Goal: Task Accomplishment & Management: Use online tool/utility

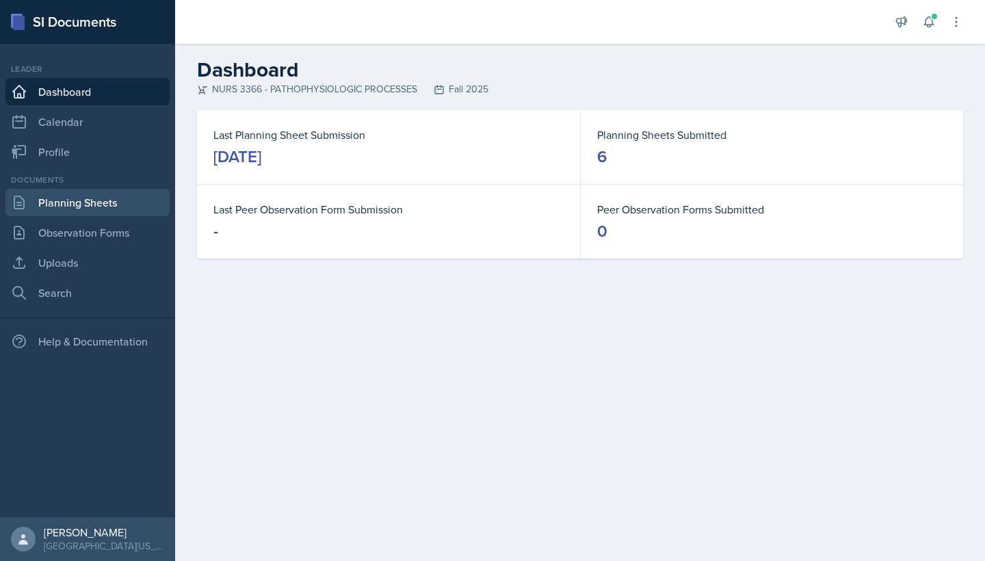
click at [103, 201] on link "Planning Sheets" at bounding box center [87, 202] width 164 height 27
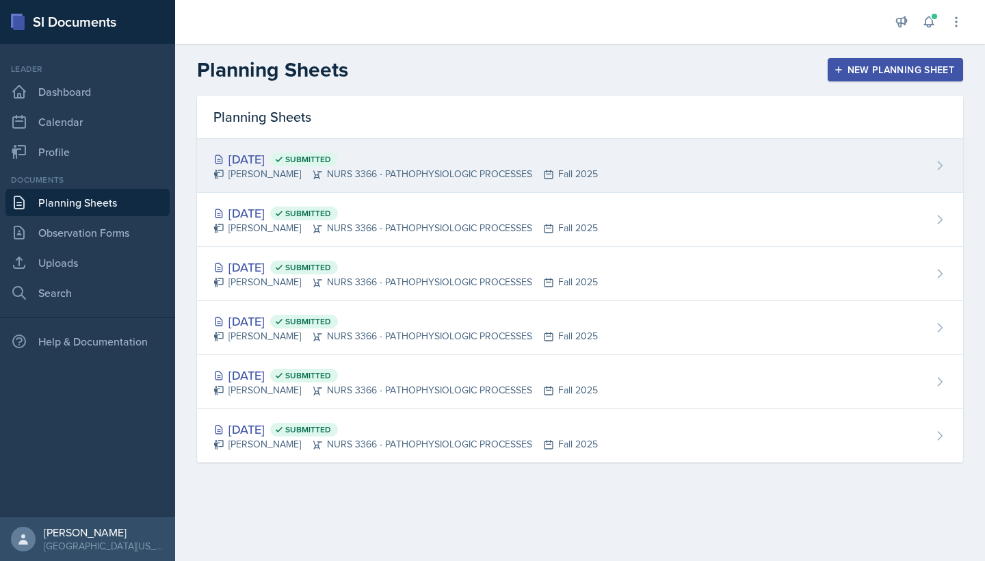
click at [462, 181] on div "[PERSON_NAME] NURS 3366 - PATHOPHYSIOLOGIC PROCESSES Fall 2025" at bounding box center [405, 174] width 385 height 14
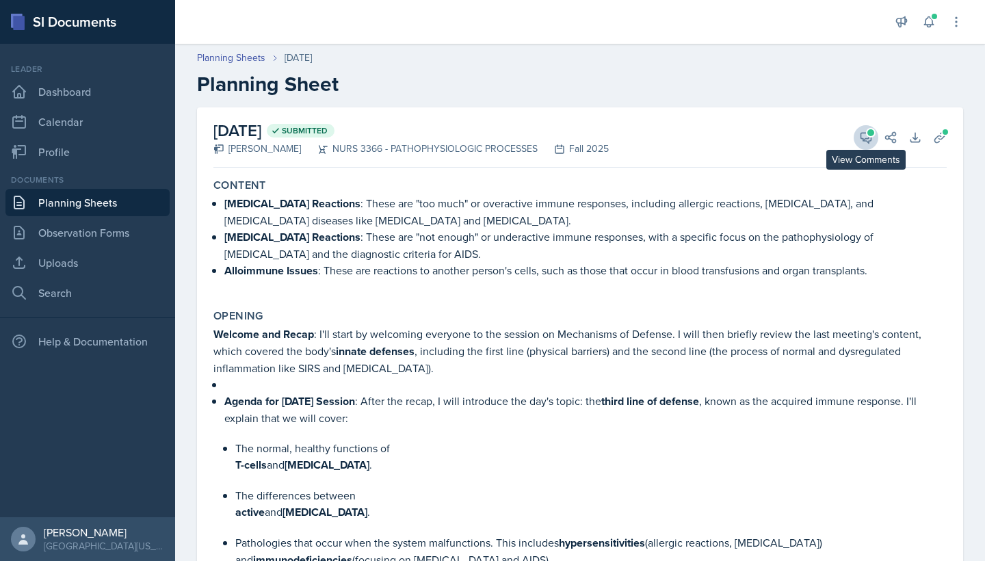
click at [865, 131] on icon at bounding box center [866, 138] width 14 height 14
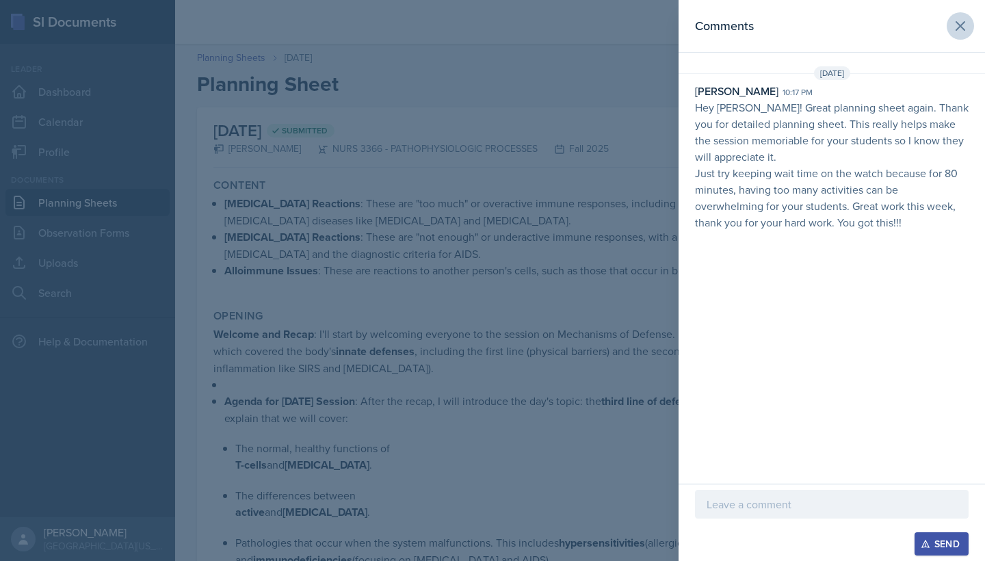
click at [969, 27] on button at bounding box center [960, 25] width 27 height 27
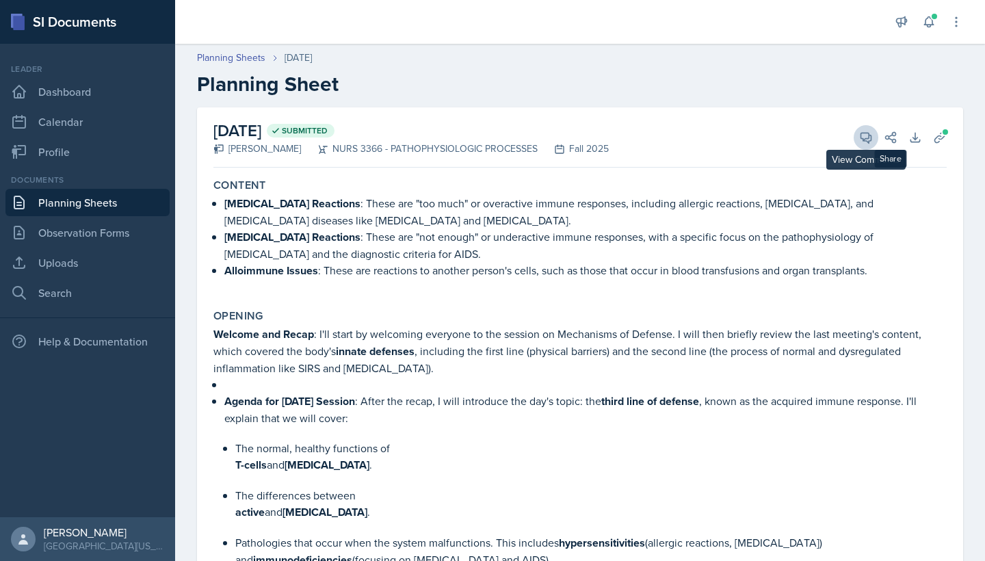
click at [869, 137] on icon at bounding box center [866, 138] width 10 height 10
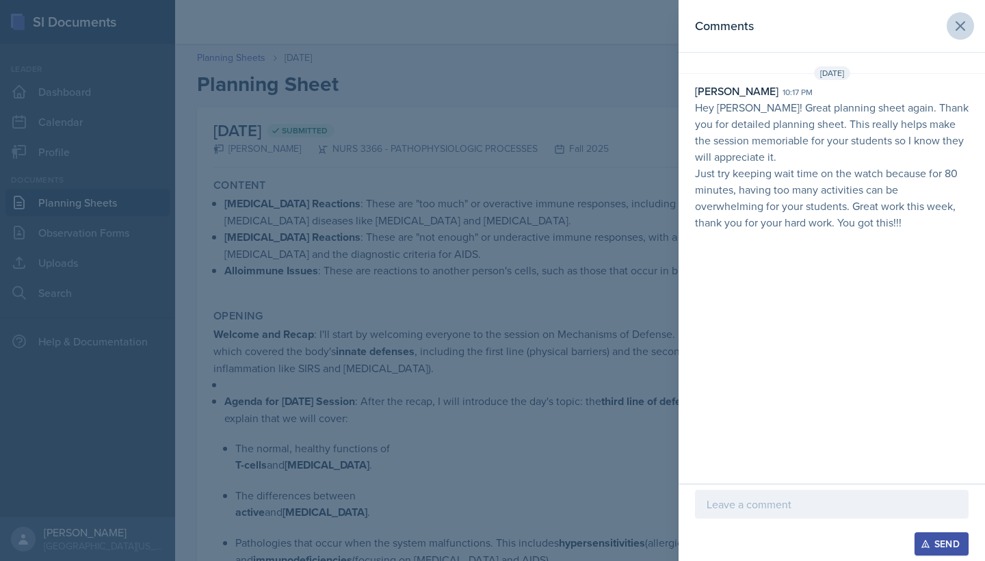
click at [955, 17] on button at bounding box center [960, 25] width 27 height 27
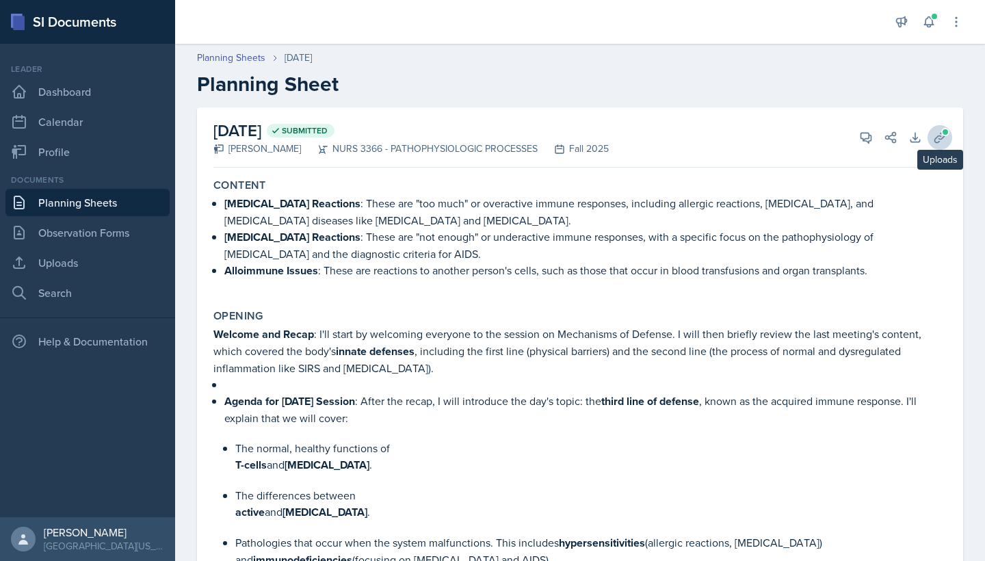
click at [935, 138] on icon at bounding box center [940, 138] width 14 height 14
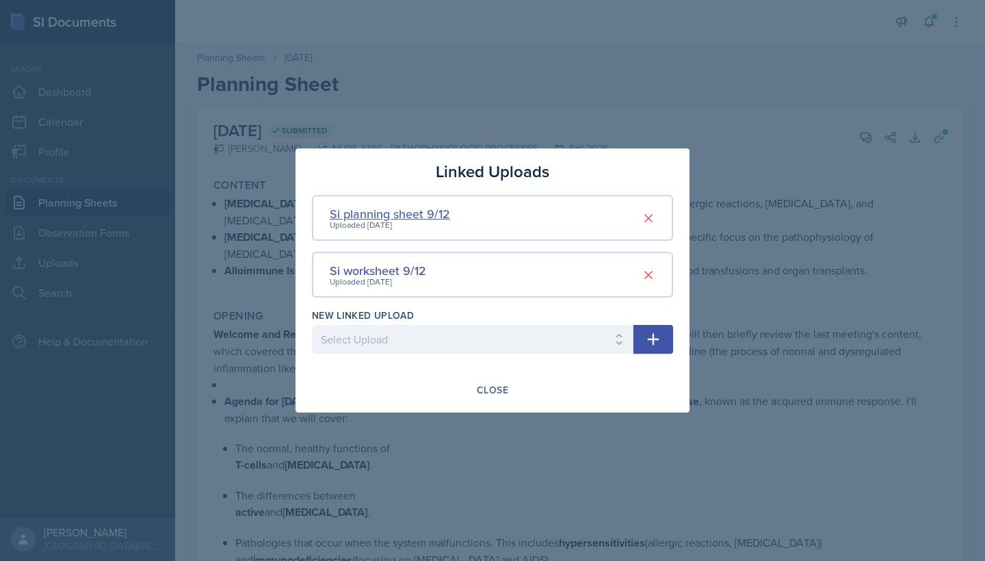
click at [395, 211] on div "Si planning sheet 9/12" at bounding box center [390, 214] width 120 height 18
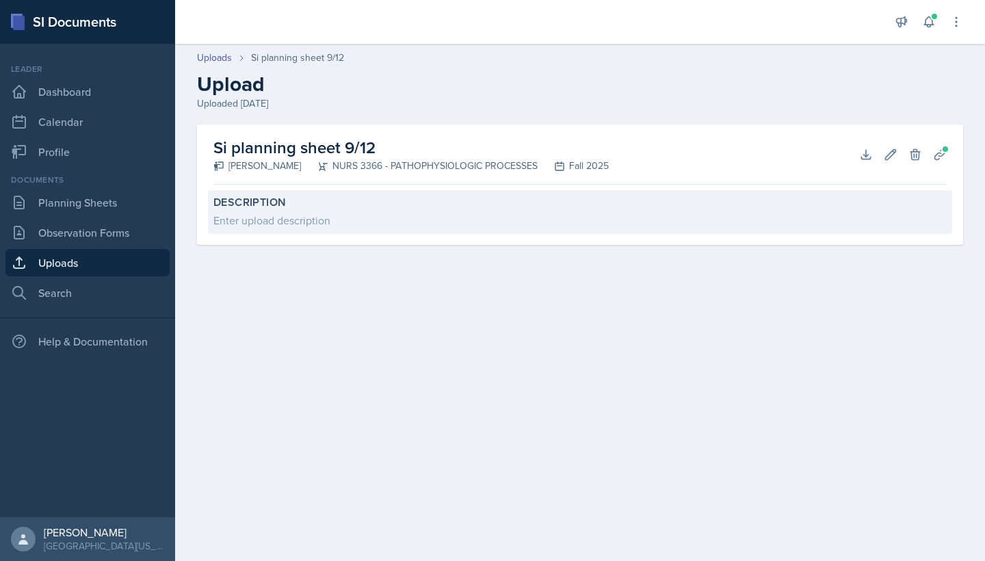
click at [669, 217] on div "Enter upload description" at bounding box center [579, 220] width 733 height 16
